Goal: Task Accomplishment & Management: Complete application form

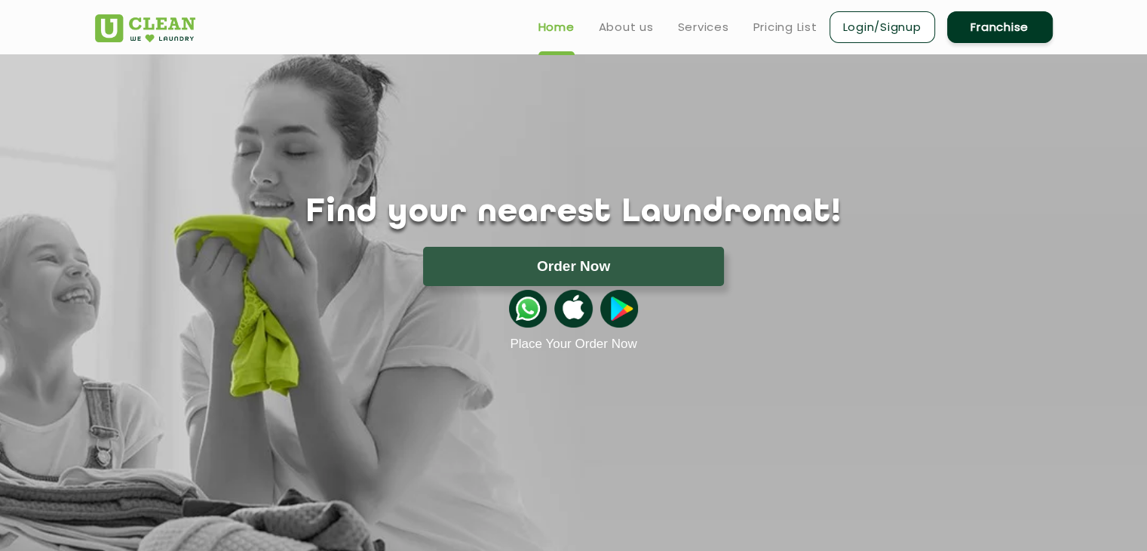
click at [895, 30] on link "Login/Signup" at bounding box center [883, 27] width 106 height 32
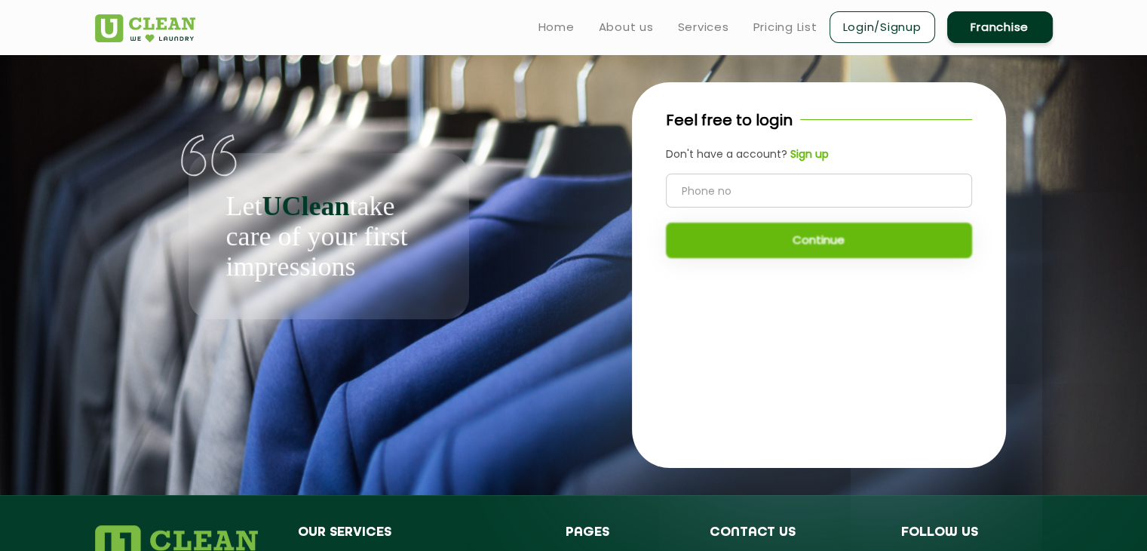
click at [802, 154] on b "Sign up" at bounding box center [809, 153] width 38 height 15
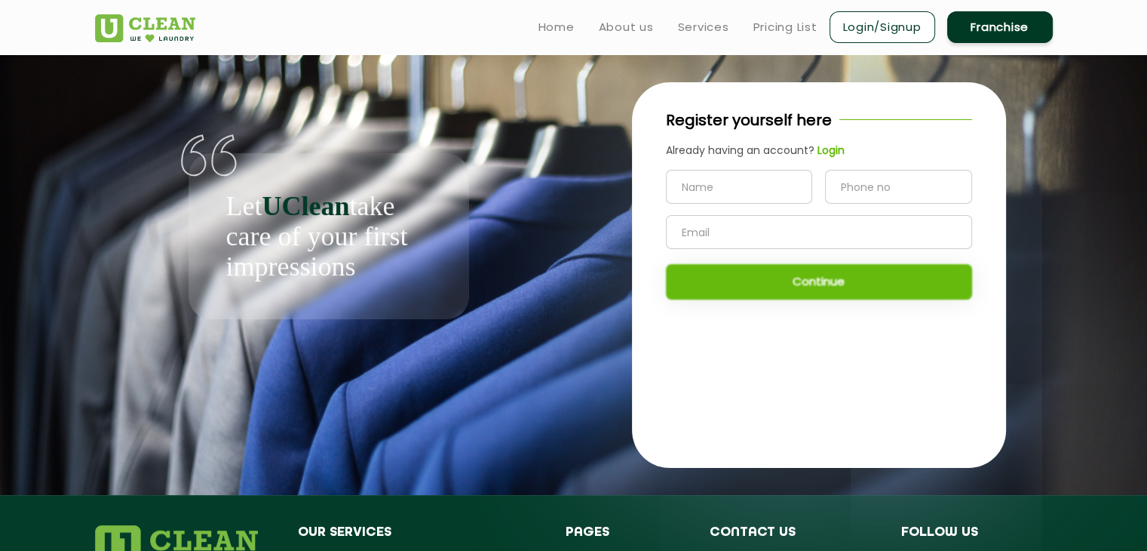
drag, startPoint x: 759, startPoint y: 191, endPoint x: 843, endPoint y: 184, distance: 84.8
click at [760, 191] on input "text" at bounding box center [739, 187] width 147 height 34
click at [889, 170] on input "tel" at bounding box center [898, 187] width 147 height 34
click at [830, 206] on form at bounding box center [819, 209] width 306 height 79
click at [825, 233] on input "text" at bounding box center [819, 232] width 306 height 34
